Goal: Transaction & Acquisition: Subscribe to service/newsletter

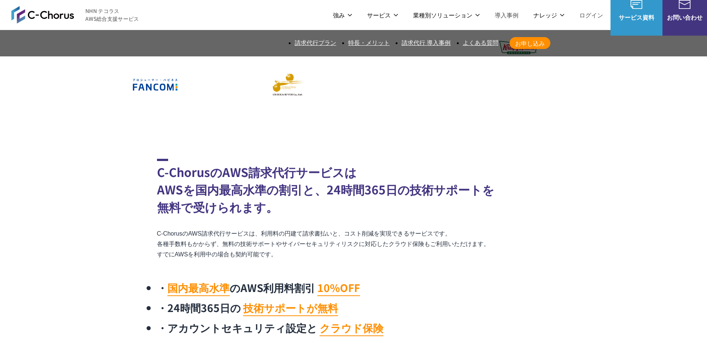
scroll to position [260, 0]
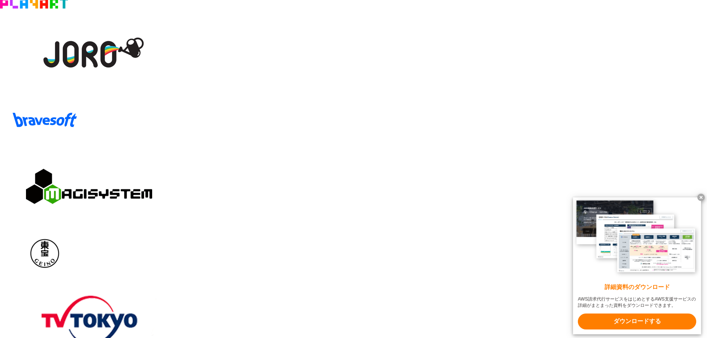
scroll to position [1410, 0]
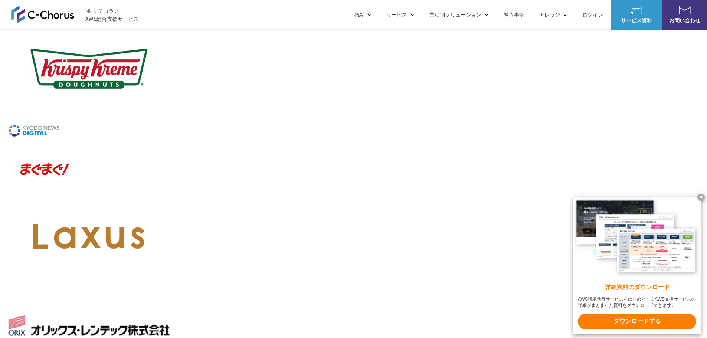
scroll to position [742, 0]
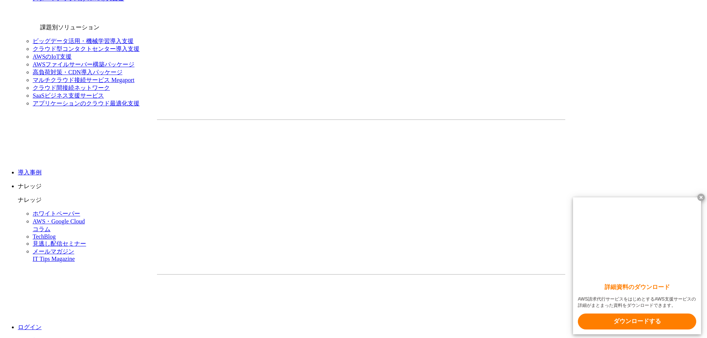
scroll to position [1039, 0]
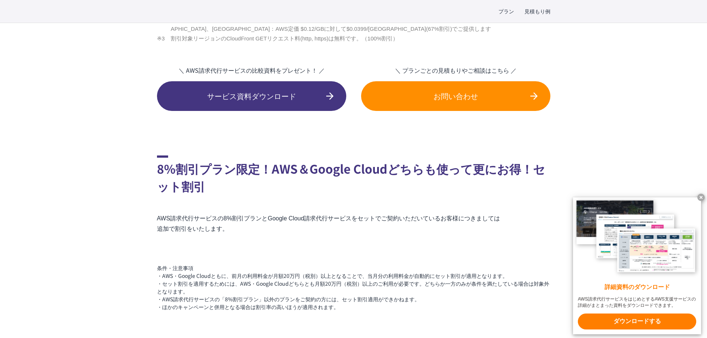
click at [434, 91] on span "お問い合わせ" at bounding box center [455, 96] width 189 height 11
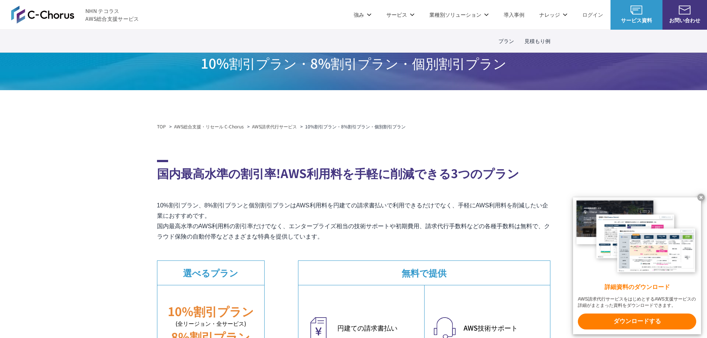
scroll to position [0, 0]
